Goal: Transaction & Acquisition: Book appointment/travel/reservation

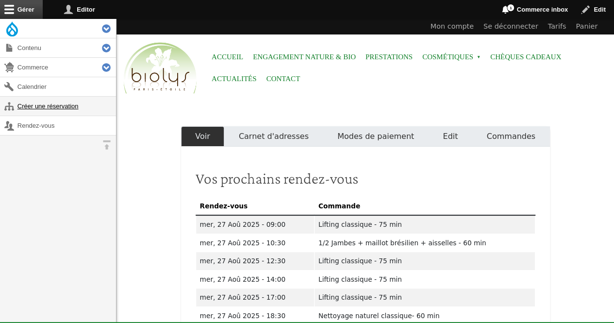
click at [34, 110] on link "Créer une réservation" at bounding box center [58, 106] width 116 height 19
click at [69, 109] on link "Créer une réservation" at bounding box center [58, 106] width 116 height 19
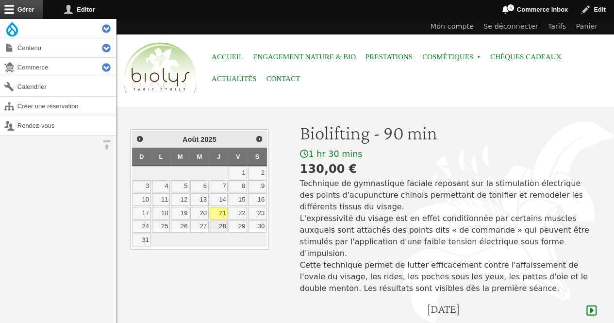
click at [225, 224] on link "28" at bounding box center [219, 226] width 18 height 13
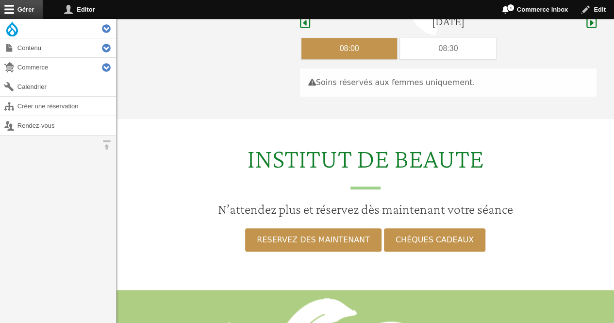
scroll to position [290, 0]
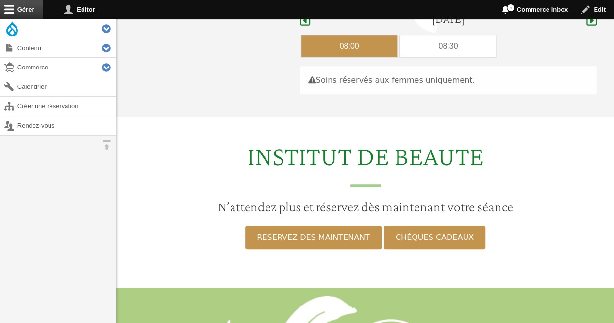
click at [371, 35] on div "08:00" at bounding box center [350, 45] width 96 height 21
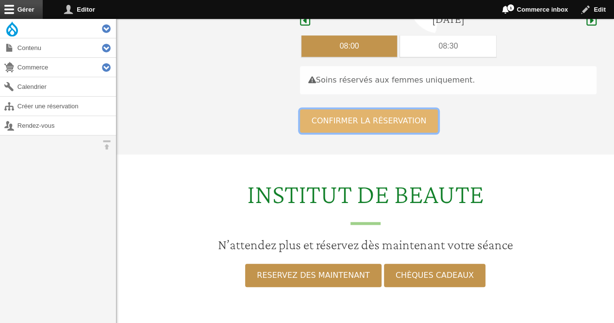
click at [366, 109] on button "Confirmer la réservation" at bounding box center [369, 120] width 138 height 23
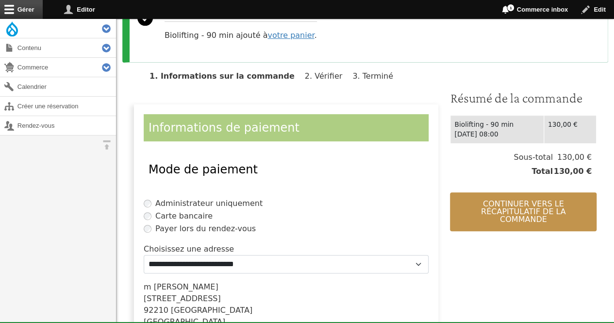
scroll to position [133, 0]
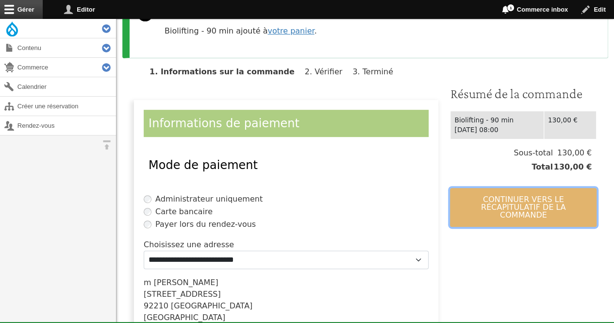
click at [550, 206] on button "Continuer vers le récapitulatif de la commande" at bounding box center [523, 207] width 147 height 39
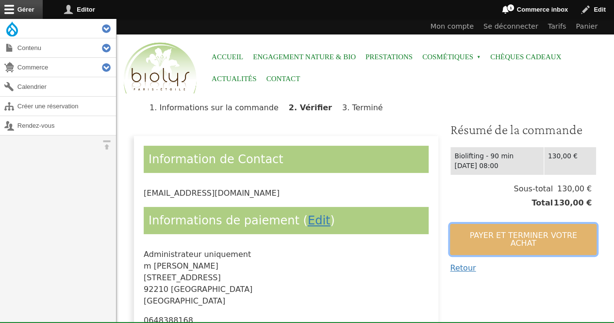
click at [546, 228] on button "Payer et terminer votre achat" at bounding box center [523, 239] width 147 height 31
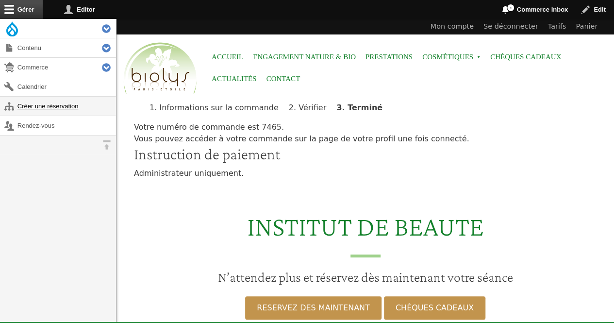
click at [74, 108] on link "Créer une réservation" at bounding box center [58, 106] width 116 height 19
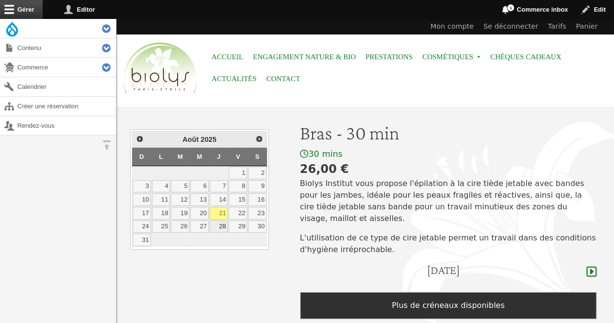
click at [218, 224] on link "28" at bounding box center [219, 226] width 18 height 13
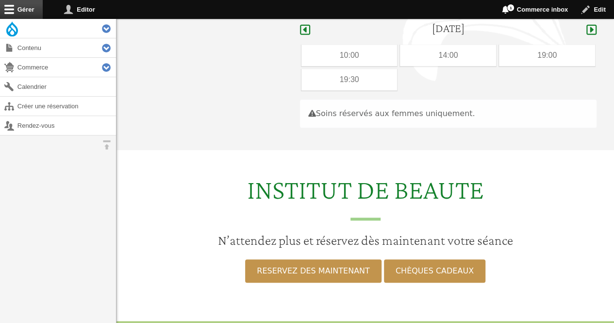
scroll to position [251, 0]
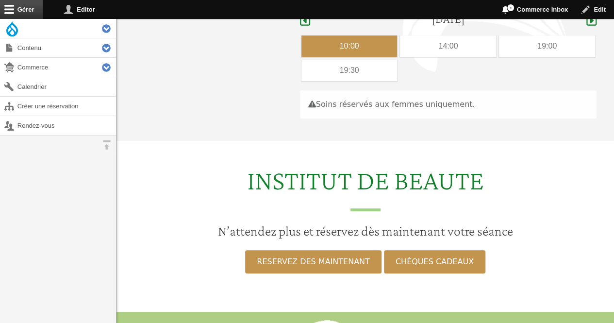
click at [330, 35] on div "10:00" at bounding box center [350, 45] width 96 height 21
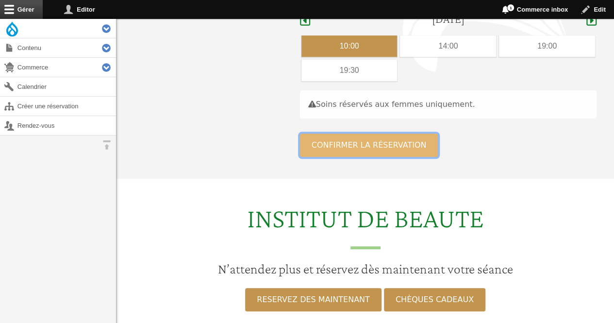
click at [336, 134] on button "Confirmer la réservation" at bounding box center [369, 145] width 138 height 23
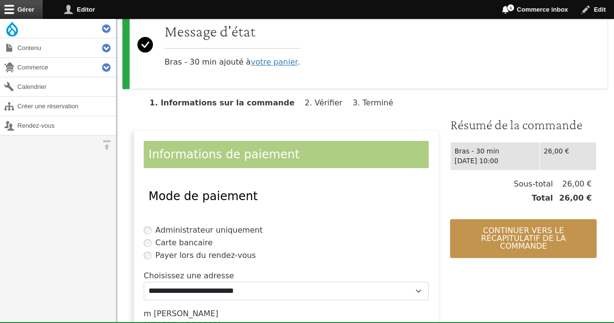
scroll to position [104, 0]
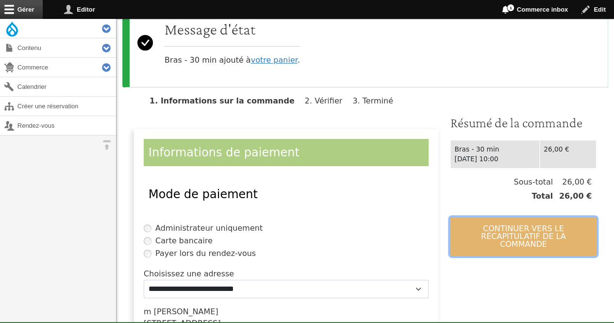
click at [542, 223] on button "Continuer vers le récapitulatif de la commande" at bounding box center [523, 236] width 147 height 39
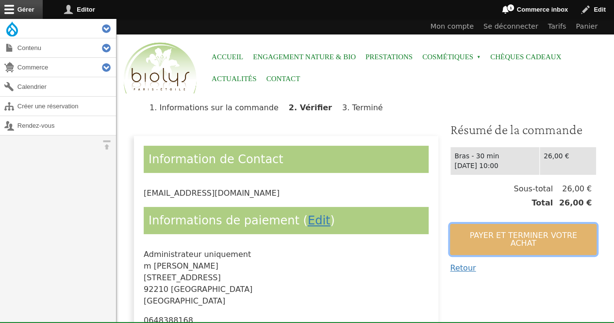
click at [542, 224] on button "Payer et terminer votre achat" at bounding box center [523, 239] width 147 height 31
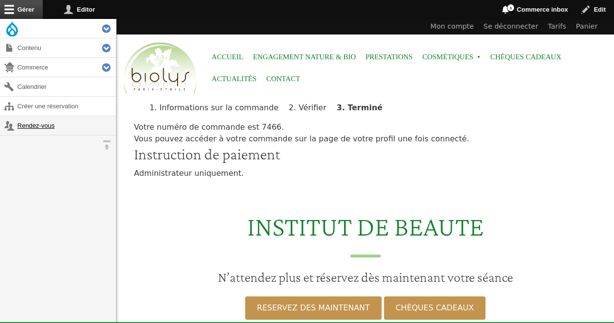
click at [34, 123] on link "Rendez-vous" at bounding box center [58, 125] width 116 height 19
